Goal: Task Accomplishment & Management: Manage account settings

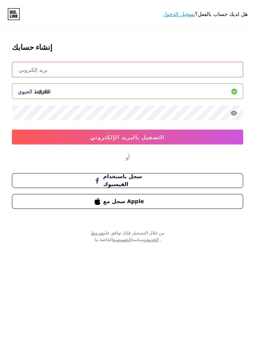
click at [222, 71] on input "text" at bounding box center [127, 69] width 231 height 15
type input "[EMAIL_ADDRESS][DOMAIN_NAME]"
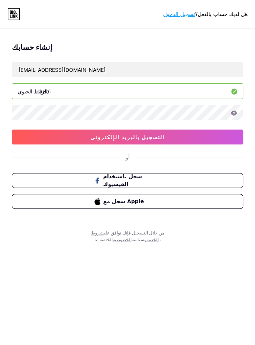
click at [249, 158] on div "إنشاء حسابك [EMAIL_ADDRESS][DOMAIN_NAME] الرابط الحيوي/ qusai التسجيل بالبريد ا…" at bounding box center [127, 128] width 255 height 185
click at [208, 135] on button "التسجيل بالبريد الإلكتروني" at bounding box center [128, 137] width 232 height 15
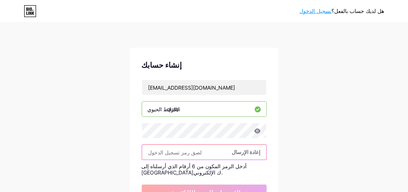
click at [170, 145] on input "text" at bounding box center [204, 152] width 124 height 15
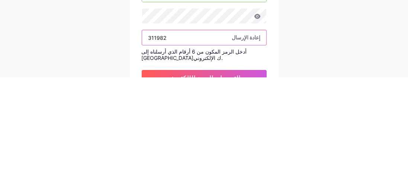
type input "311982"
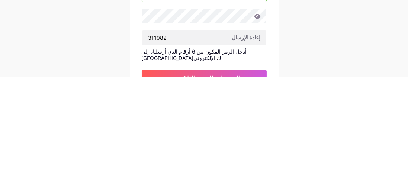
click at [89, 149] on div "هل لديك حساب بالفعل؟ تسجيل الدخول إنشاء حسابك [EMAIL_ADDRESS][DOMAIN_NAME] الرا…" at bounding box center [204, 161] width 408 height 322
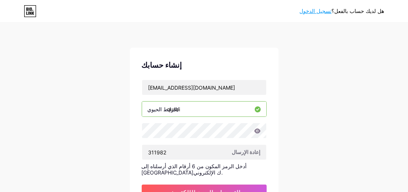
click at [157, 185] on button "التسجيل بالبريد الإلكتروني" at bounding box center [204, 192] width 125 height 15
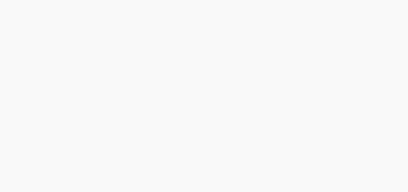
scroll to position [21, 0]
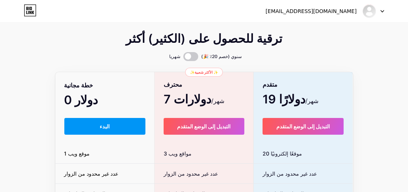
click at [79, 127] on button "البدء" at bounding box center [105, 126] width 82 height 17
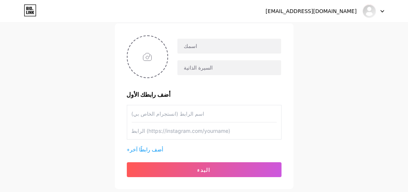
scroll to position [52, 0]
click at [255, 109] on input "text" at bounding box center [204, 113] width 145 height 17
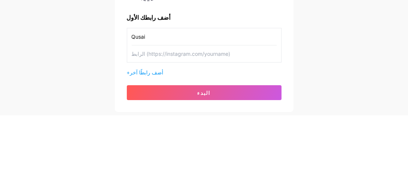
type input "Qusai"
click at [255, 109] on div "[EMAIL_ADDRESS][DOMAIN_NAME] لوحة القيادة تسجيل الخروج إعداد صفحتك لنقم بإعداد …" at bounding box center [204, 80] width 408 height 265
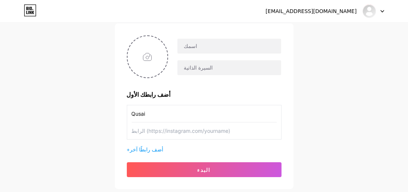
click at [223, 137] on input "text" at bounding box center [204, 130] width 145 height 17
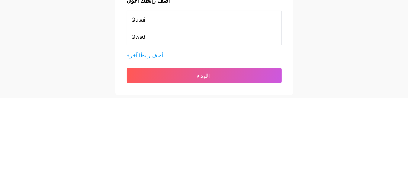
click at [255, 112] on div "[EMAIL_ADDRESS][DOMAIN_NAME] لوحة القيادة تسجيل الخروج إعداد صفحتك لنقم بإعداد …" at bounding box center [204, 80] width 408 height 265
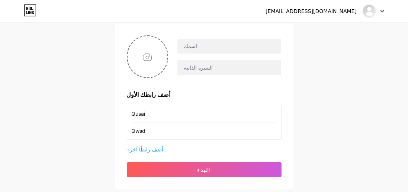
click at [254, 171] on button "البدء" at bounding box center [204, 169] width 155 height 15
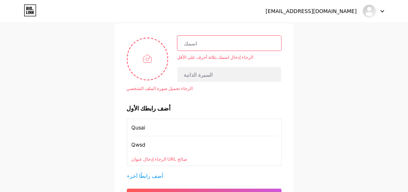
click at [231, 159] on div "الرجاء إدخال عنوان URL صالح" at bounding box center [204, 159] width 145 height 7
click at [244, 141] on input "Qwsd" at bounding box center [204, 144] width 145 height 17
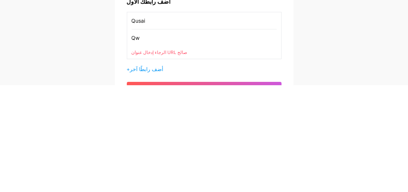
type input "Q"
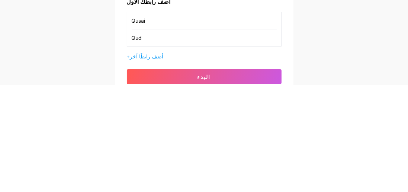
type input "Qud"
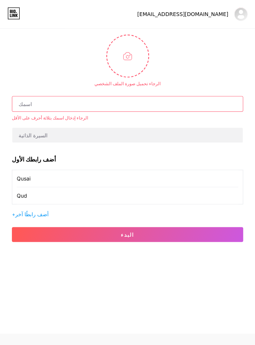
scroll to position [35, 0]
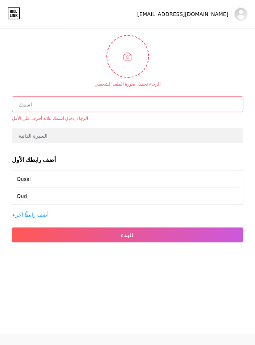
click at [232, 102] on input "text" at bounding box center [127, 104] width 231 height 15
type input "[EMAIL_ADDRESS][DOMAIN_NAME]"
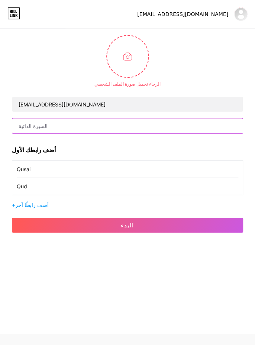
click at [29, 122] on input "text" at bounding box center [127, 125] width 231 height 15
type input "Qusai"
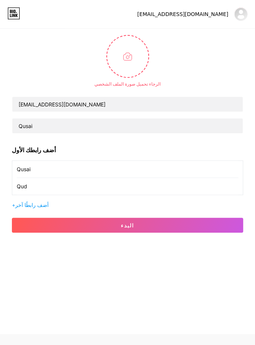
click at [214, 170] on input "Qusai" at bounding box center [128, 169] width 222 height 17
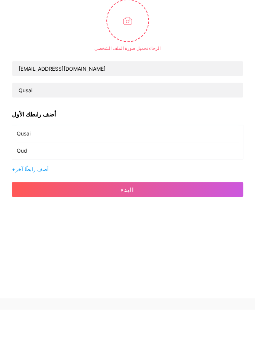
click at [33, 226] on button "البدء" at bounding box center [128, 225] width 232 height 15
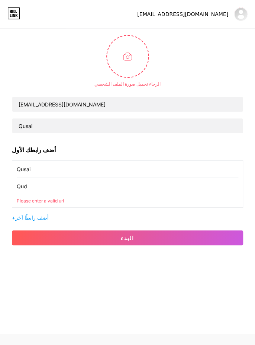
click at [23, 240] on button "البدء" at bounding box center [128, 237] width 232 height 15
click at [215, 235] on button "البدء" at bounding box center [128, 237] width 232 height 15
click at [216, 238] on button "البدء" at bounding box center [128, 237] width 232 height 15
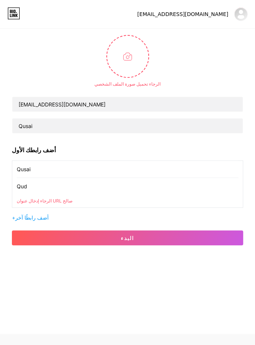
click at [216, 238] on button "البدء" at bounding box center [128, 237] width 232 height 15
click at [216, 237] on button "البدء" at bounding box center [128, 237] width 232 height 15
click at [217, 237] on button "البدء" at bounding box center [128, 237] width 232 height 15
click at [28, 188] on input "Qud" at bounding box center [128, 186] width 222 height 17
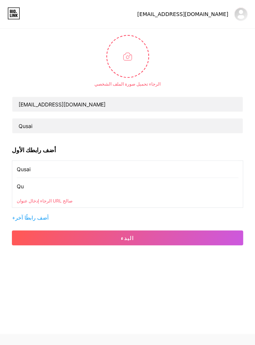
type input "Q"
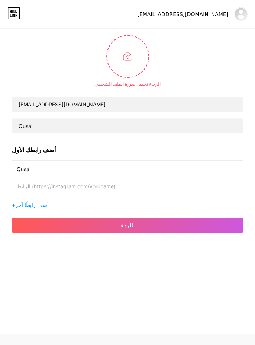
type input "[EMAIL_ADDRESS][DOMAIN_NAME]"
click at [249, 163] on div "الرجاء تحميل صورة الملف الشخصي [EMAIL_ADDRESS][DOMAIN_NAME] Qusai الرجاء تحميل …" at bounding box center [127, 137] width 255 height 216
click at [41, 226] on button "البدء" at bounding box center [128, 225] width 232 height 15
click at [18, 218] on button "البدء" at bounding box center [128, 225] width 232 height 15
click at [13, 222] on button "البدء" at bounding box center [128, 225] width 232 height 15
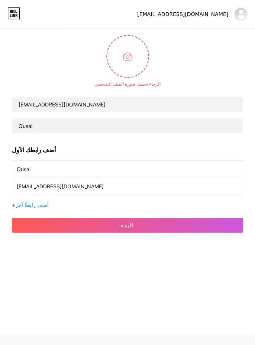
click at [14, 220] on button "البدء" at bounding box center [128, 225] width 232 height 15
click at [18, 220] on button "البدء" at bounding box center [128, 225] width 232 height 15
click at [23, 224] on button "البدء" at bounding box center [128, 225] width 232 height 15
click at [25, 228] on button "البدء" at bounding box center [128, 225] width 232 height 15
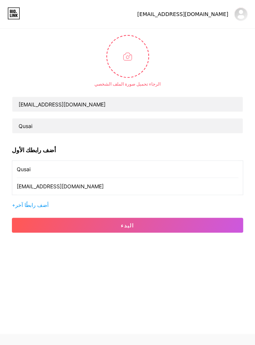
click at [217, 187] on input "[EMAIL_ADDRESS][DOMAIN_NAME]" at bounding box center [128, 186] width 222 height 17
click at [136, 54] on input "file" at bounding box center [127, 56] width 41 height 41
type input "C:\fakepath\1000010156.jpg"
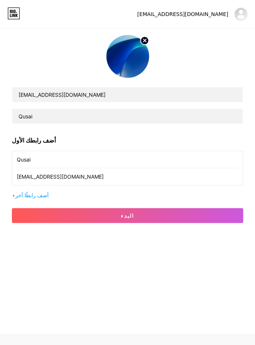
click at [220, 228] on div "[EMAIL_ADDRESS][DOMAIN_NAME] Qusai أضف رابطك الأول Qusai [EMAIL_ADDRESS][DOMAIN…" at bounding box center [127, 132] width 255 height 206
click at [226, 216] on button "البدء" at bounding box center [128, 215] width 232 height 15
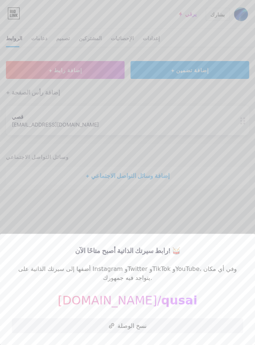
click at [204, 329] on button "نسخ الوصلة" at bounding box center [128, 325] width 232 height 15
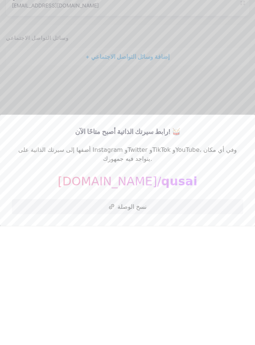
click at [214, 211] on div at bounding box center [127, 172] width 255 height 345
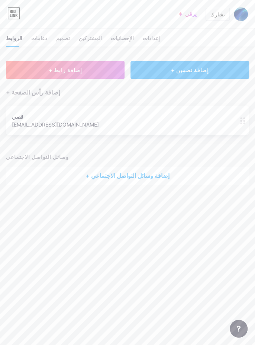
click at [30, 64] on button "+ إضافة رابط" at bounding box center [65, 70] width 119 height 18
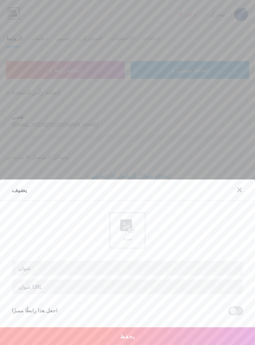
click at [245, 186] on div at bounding box center [239, 189] width 13 height 13
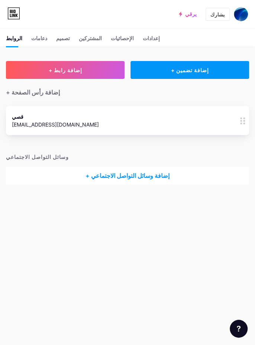
click at [31, 72] on button "+ إضافة رابط" at bounding box center [65, 70] width 119 height 18
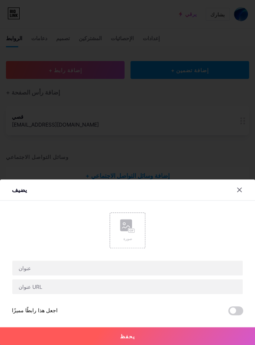
click at [19, 335] on button "يحفظ" at bounding box center [127, 336] width 255 height 18
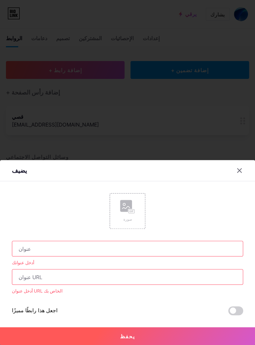
click at [19, 249] on input "text" at bounding box center [127, 248] width 231 height 15
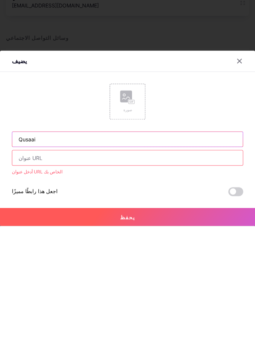
type input "Qusaai"
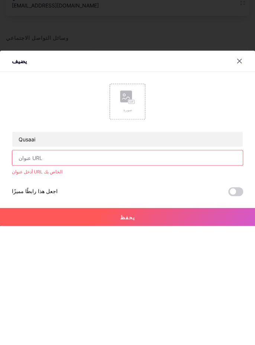
click at [22, 279] on input "text" at bounding box center [127, 277] width 231 height 15
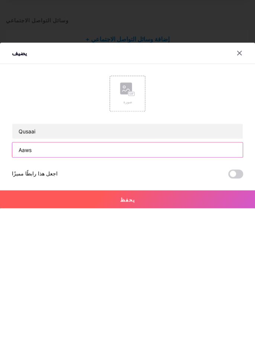
type input "Aaws"
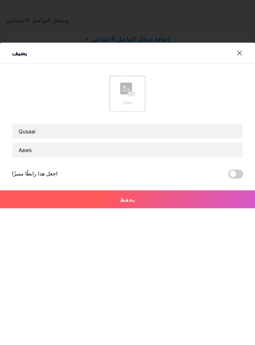
click at [235, 308] on span at bounding box center [236, 310] width 15 height 9
click at [229, 313] on input "checkbox" at bounding box center [229, 313] width 0 height 0
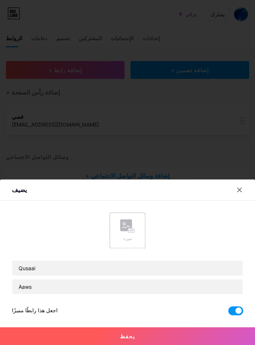
click at [39, 340] on button "يحفظ" at bounding box center [127, 336] width 255 height 18
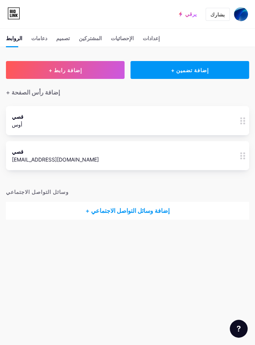
click at [28, 202] on div "+ إضافة وسائل التواصل الاجتماعي" at bounding box center [128, 211] width 244 height 18
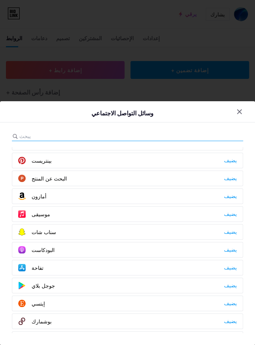
scroll to position [462, 0]
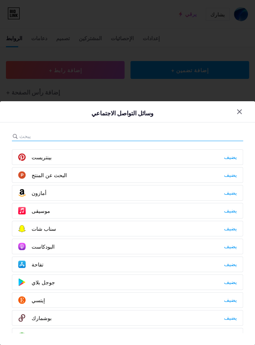
click at [22, 261] on icon at bounding box center [21, 264] width 7 height 7
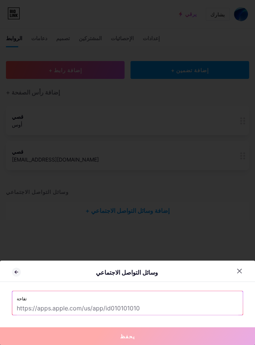
click at [27, 305] on input "text" at bounding box center [128, 308] width 222 height 13
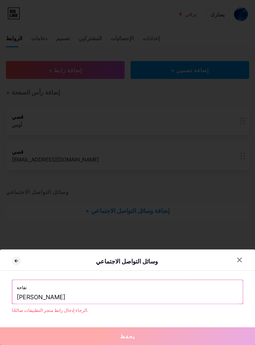
click at [215, 286] on label "تفاحة" at bounding box center [128, 285] width 222 height 11
click at [211, 295] on input "قصي حاتم" at bounding box center [128, 297] width 222 height 13
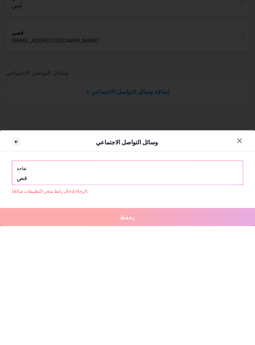
type input "ق"
type input "Roblox"
click at [216, 309] on div "الرجاء إدخال رابط متجر التطبيقات صالحًا." at bounding box center [128, 310] width 232 height 7
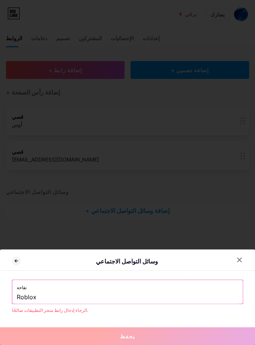
click at [209, 328] on button "يحفظ" at bounding box center [127, 336] width 255 height 18
click at [15, 261] on icon at bounding box center [16, 261] width 3 height 0
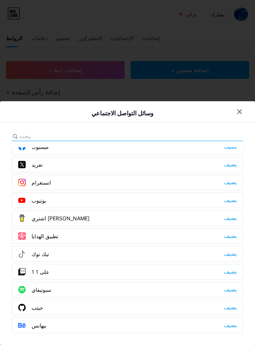
scroll to position [0, 0]
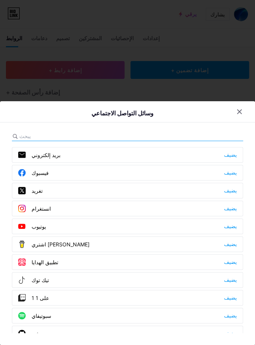
click at [236, 112] on div at bounding box center [239, 111] width 13 height 13
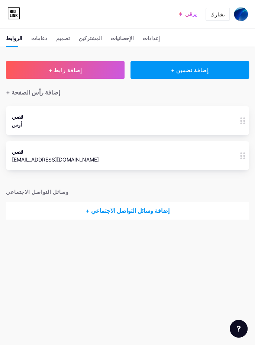
click at [229, 73] on div "+ إضافة تضمين" at bounding box center [190, 70] width 119 height 18
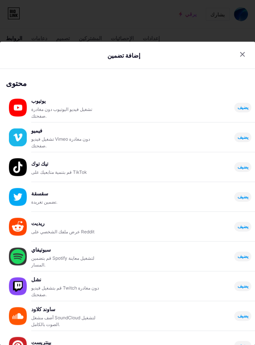
click at [238, 48] on div at bounding box center [242, 54] width 13 height 13
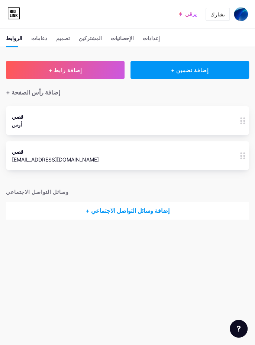
click at [229, 119] on div "قصي أوس 0" at bounding box center [128, 120] width 244 height 29
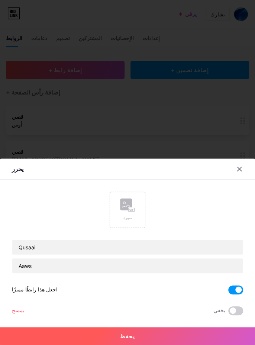
click at [245, 166] on div at bounding box center [239, 168] width 13 height 13
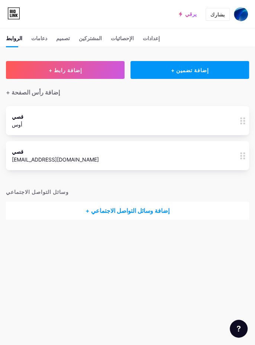
click at [228, 157] on div "قصي qusaii7144@gmail.com 0" at bounding box center [128, 155] width 244 height 29
click at [240, 168] on icon at bounding box center [240, 169] width 6 height 6
click at [12, 15] on icon at bounding box center [12, 15] width 1 height 3
click at [34, 38] on font "دعامات" at bounding box center [39, 38] width 16 height 6
click at [65, 39] on font "تصميم" at bounding box center [63, 38] width 14 height 6
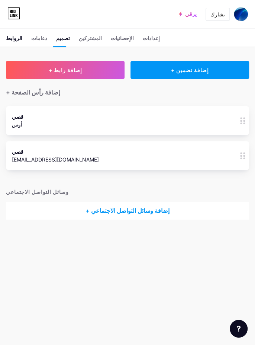
click at [92, 40] on font "المشتركين" at bounding box center [90, 38] width 23 height 6
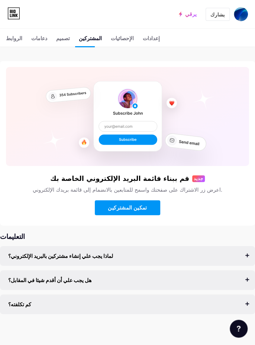
click at [143, 38] on font "إعدادات" at bounding box center [151, 38] width 17 height 6
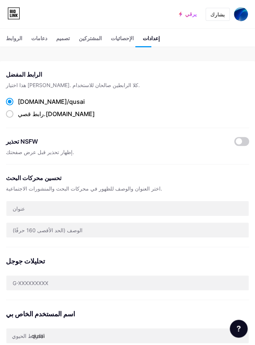
click at [112, 45] on div "الإحصائيات" at bounding box center [122, 40] width 23 height 12
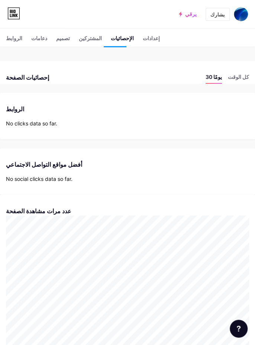
scroll to position [345, 255]
click at [1, 49] on div "الإحصائيات والرؤى إحصائيات الصفحة 30 يومًا كل الوقت أفضل الروابط الروابط لا توج…" at bounding box center [127, 269] width 255 height 464
click at [248, 8] on span at bounding box center [241, 14] width 14 height 14
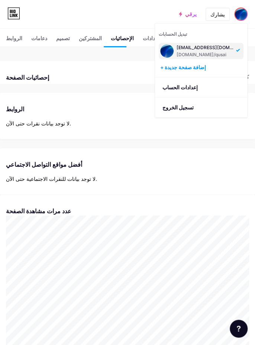
click at [236, 85] on link "إعدادات الحساب" at bounding box center [201, 87] width 92 height 20
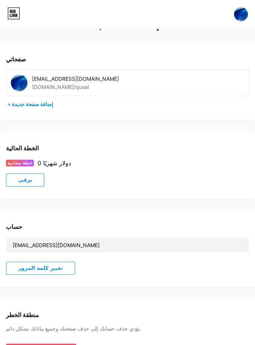
scroll to position [42, 0]
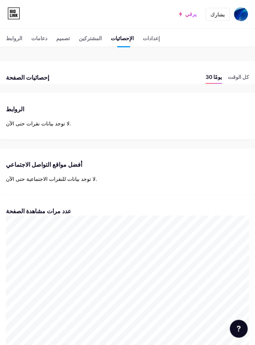
scroll to position [345, 255]
